Goal: Complete application form

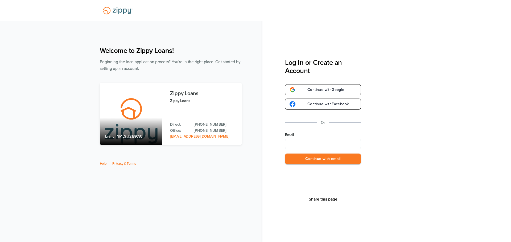
type input "**********"
click at [320, 159] on button "Continue with email" at bounding box center [323, 159] width 76 height 11
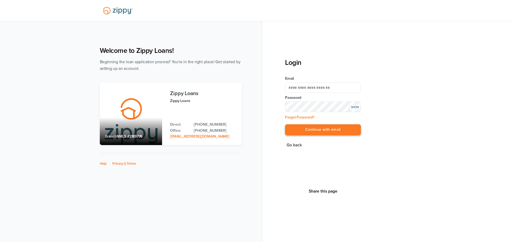
click at [320, 132] on button "Continue with email" at bounding box center [323, 129] width 76 height 11
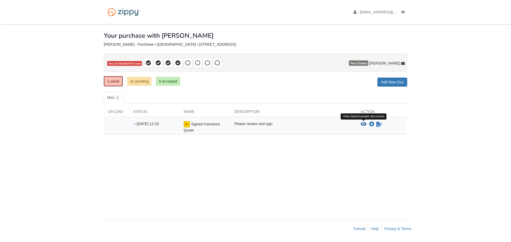
click at [362, 124] on icon "View Signed Insurance Quote" at bounding box center [363, 124] width 6 height 5
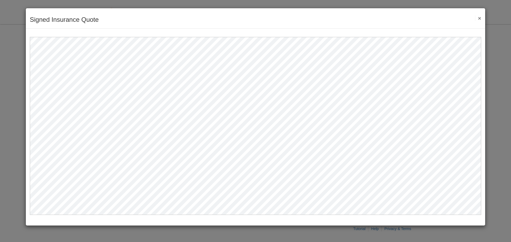
click at [477, 18] on button "×" at bounding box center [478, 18] width 6 height 6
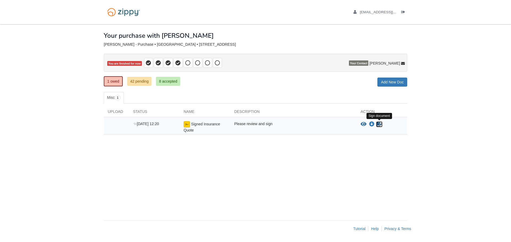
click at [379, 124] on icon "Sign Form" at bounding box center [379, 124] width 6 height 5
